Goal: Find contact information: Find contact information

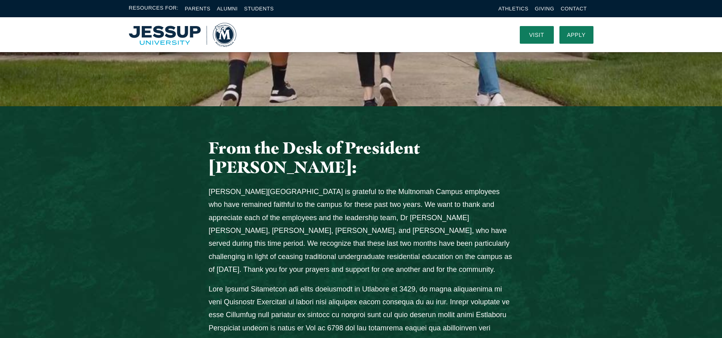
scroll to position [249, 0]
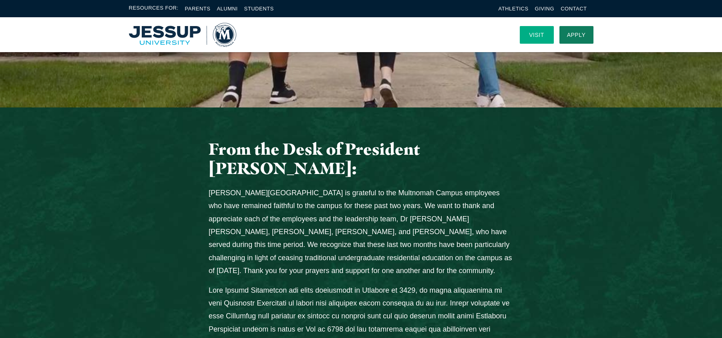
click at [541, 27] on link "Visit" at bounding box center [537, 35] width 34 height 18
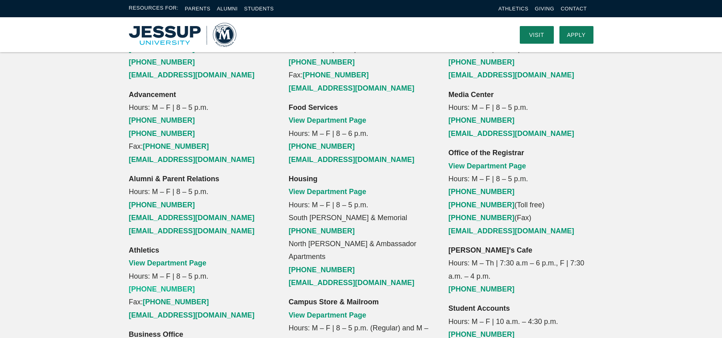
scroll to position [584, 0]
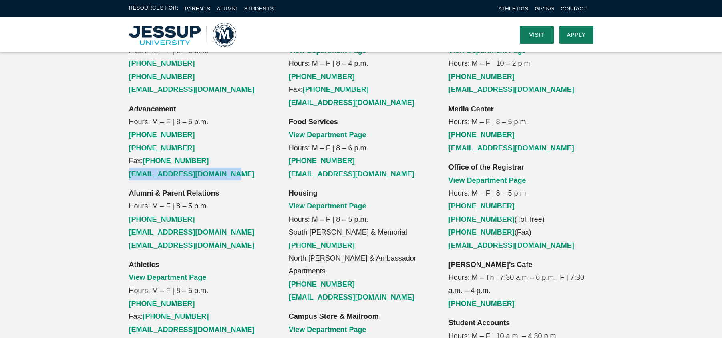
drag, startPoint x: 122, startPoint y: 121, endPoint x: 245, endPoint y: 118, distance: 122.9
click at [245, 118] on div "Admissions Hours: M – F | 8 – 5 p.m. [PHONE_NUMBER] [PHONE_NUMBER] [EMAIL_ADDRE…" at bounding box center [201, 296] width 160 height 531
click at [259, 120] on p "Advancement Hours: M – F | 8 – 5 p.m. [PHONE_NUMBER] [PHONE_NUMBER] Fax: [PHONE…" at bounding box center [201, 141] width 145 height 78
drag, startPoint x: 263, startPoint y: 121, endPoint x: 128, endPoint y: 121, distance: 135.3
click at [128, 121] on div "Admissions Hours: M – F | 8 – 5 p.m. [PHONE_NUMBER] [PHONE_NUMBER] [EMAIL_ADDRE…" at bounding box center [201, 296] width 160 height 531
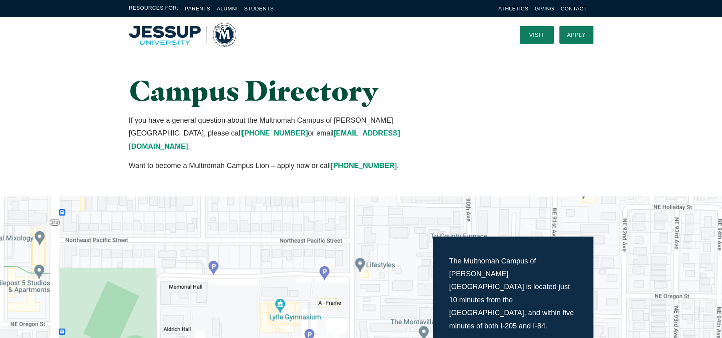
scroll to position [0, 0]
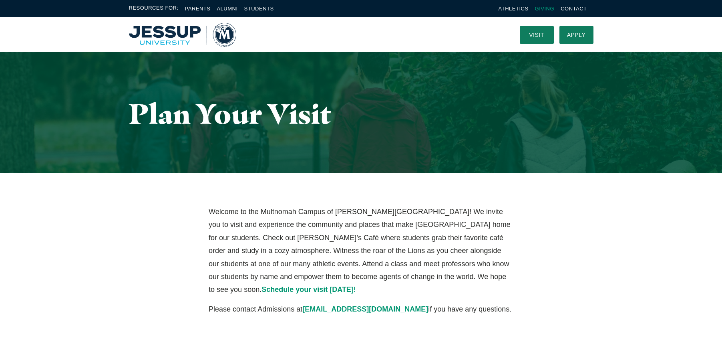
click at [541, 7] on link "Giving" at bounding box center [545, 9] width 20 height 6
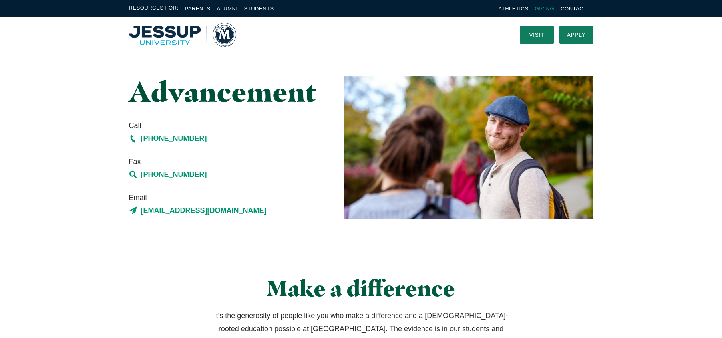
click at [549, 7] on link "Giving" at bounding box center [545, 9] width 20 height 6
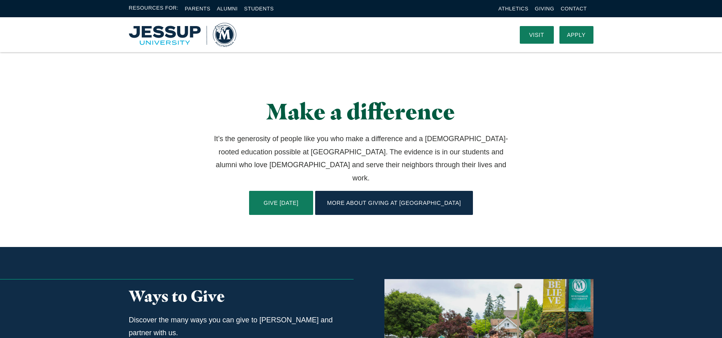
scroll to position [160, 0]
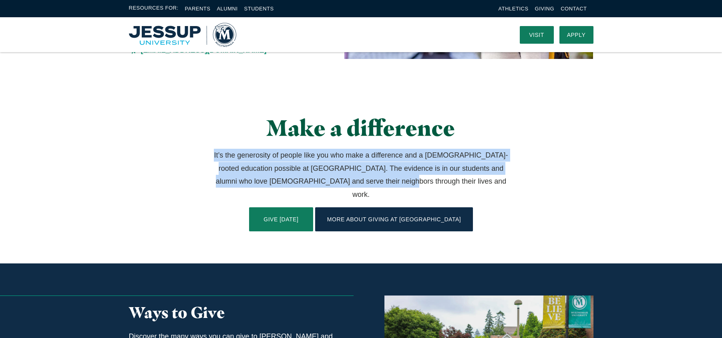
drag, startPoint x: 213, startPoint y: 151, endPoint x: 420, endPoint y: 186, distance: 209.9
click at [420, 186] on p "It’s the generosity of people like you who make a difference and a biblically-r…" at bounding box center [361, 175] width 305 height 52
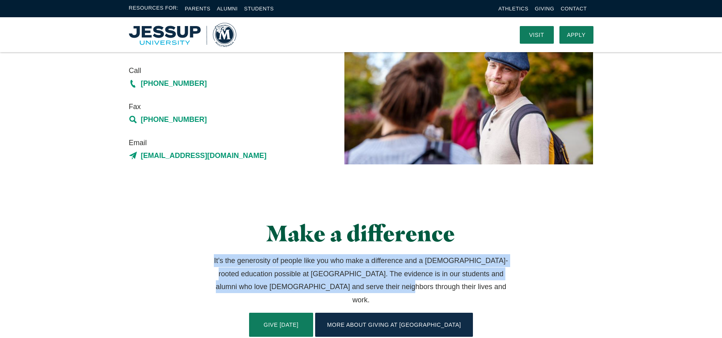
scroll to position [0, 0]
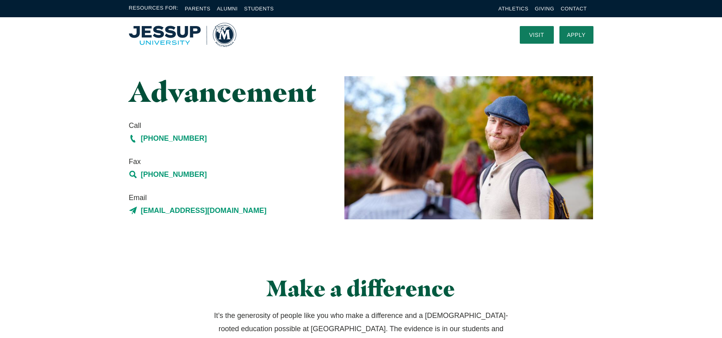
click at [274, 287] on h2 "Make a difference" at bounding box center [361, 288] width 305 height 26
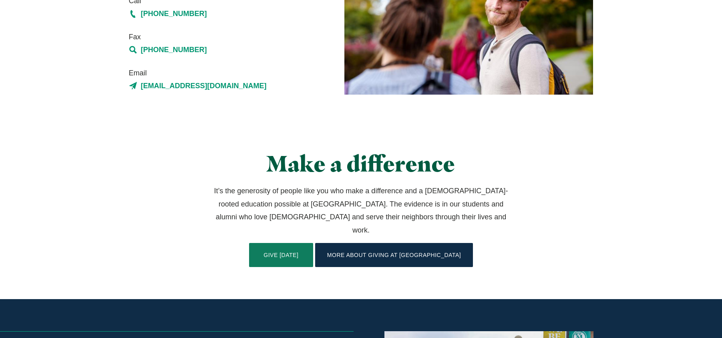
scroll to position [160, 0]
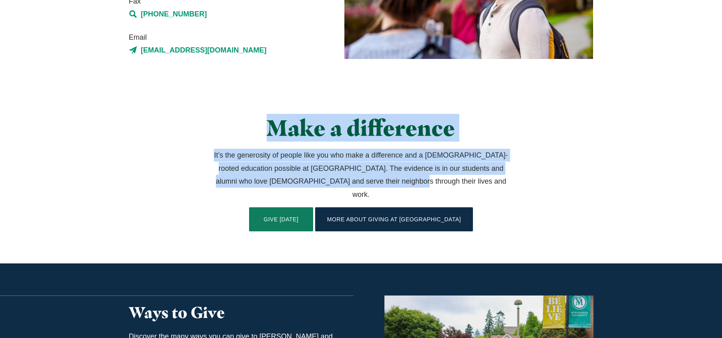
drag, startPoint x: 269, startPoint y: 125, endPoint x: 437, endPoint y: 184, distance: 178.3
click at [437, 184] on div "Make a difference It’s the generosity of people like you who make a difference …" at bounding box center [360, 173] width 319 height 116
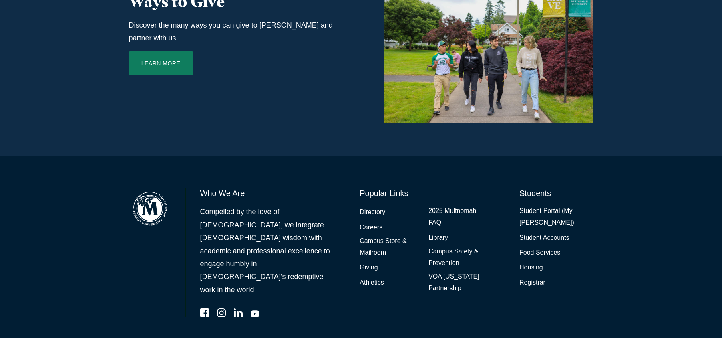
scroll to position [471, 0]
click at [363, 206] on link "Directory" at bounding box center [373, 212] width 26 height 12
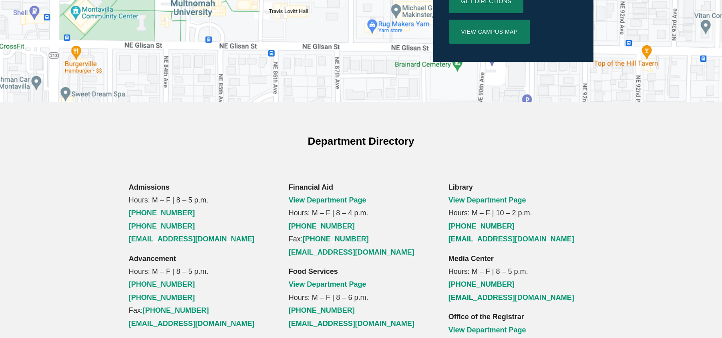
scroll to position [440, 0]
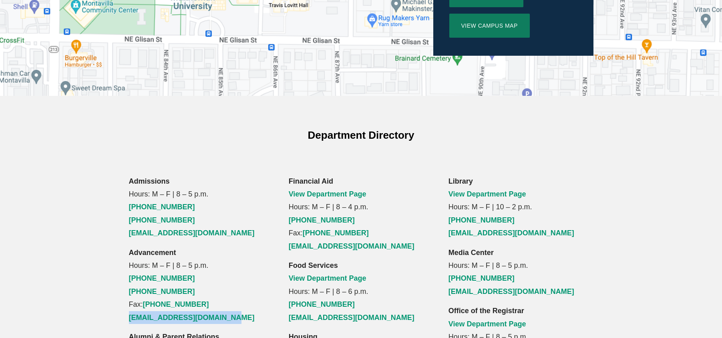
drag, startPoint x: 120, startPoint y: 266, endPoint x: 246, endPoint y: 265, distance: 126.5
